Goal: Task Accomplishment & Management: Use online tool/utility

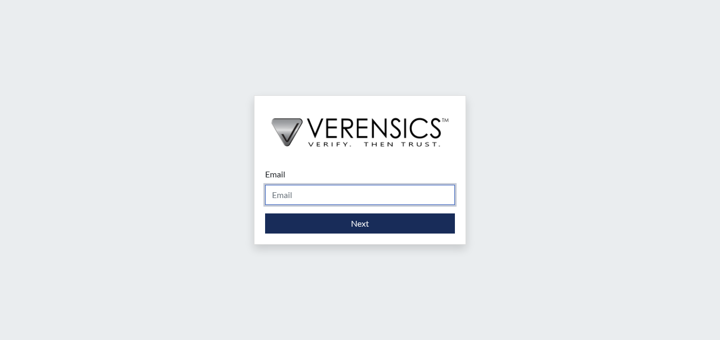
click at [315, 190] on input "Email" at bounding box center [360, 195] width 190 height 20
type input "[PERSON_NAME][EMAIL_ADDRESS][PERSON_NAME][DOMAIN_NAME]"
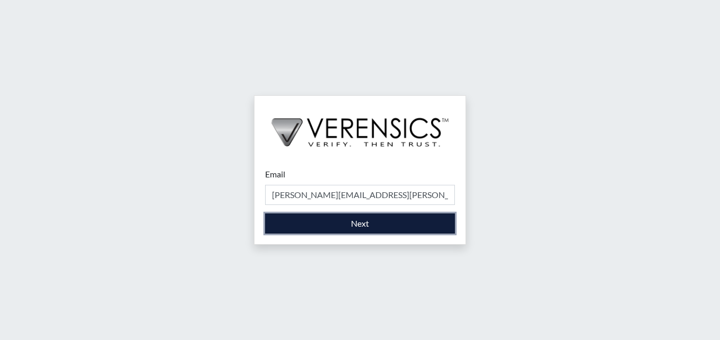
click at [333, 222] on button "Next" at bounding box center [360, 224] width 190 height 20
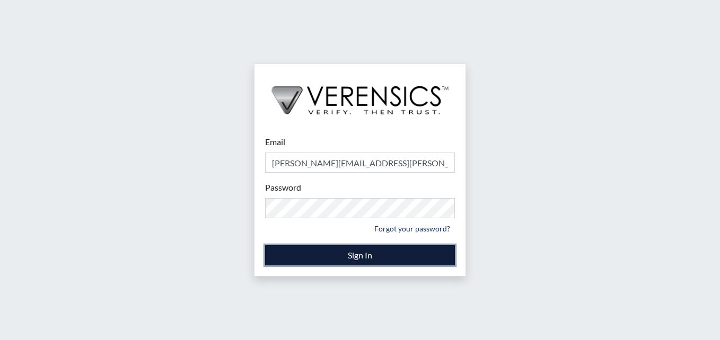
click at [359, 260] on button "Sign In" at bounding box center [360, 256] width 190 height 20
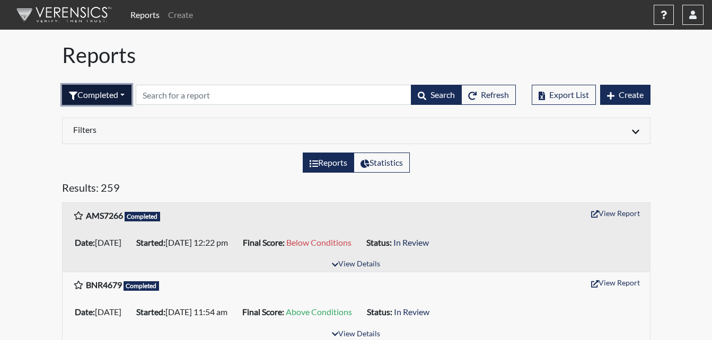
click at [118, 95] on button "Completed" at bounding box center [96, 95] width 69 height 20
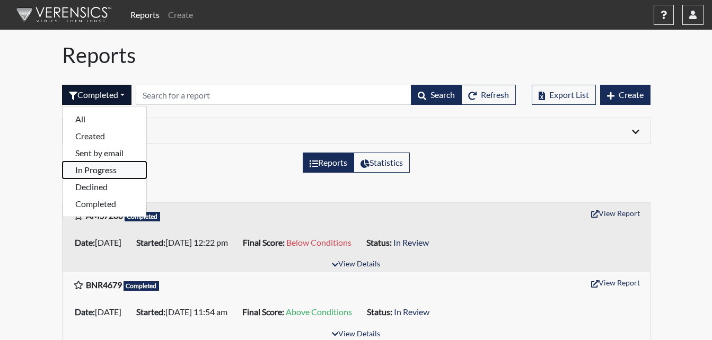
click at [102, 171] on button "In Progress" at bounding box center [105, 170] width 84 height 17
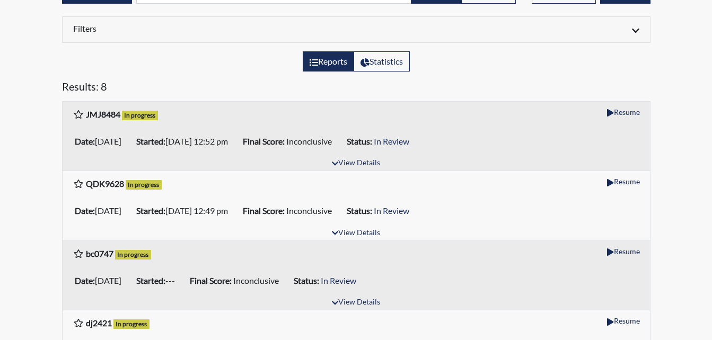
scroll to position [106, 0]
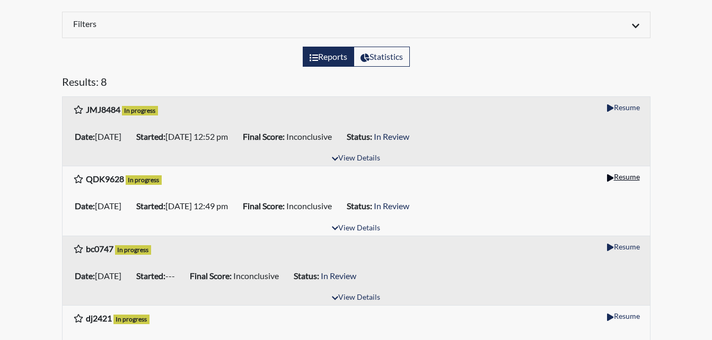
click at [609, 178] on icon "button" at bounding box center [610, 177] width 6 height 7
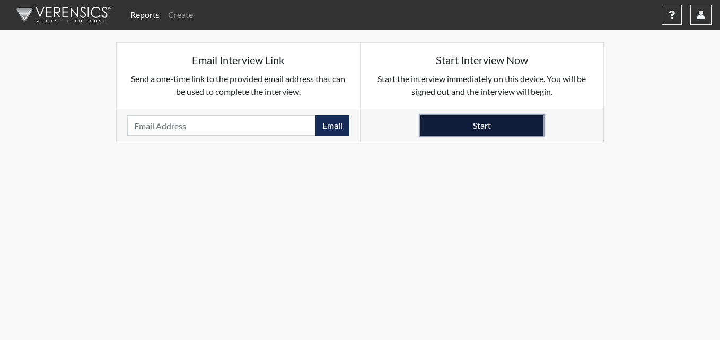
click at [452, 130] on button "Start" at bounding box center [482, 126] width 123 height 20
